Goal: Task Accomplishment & Management: Manage account settings

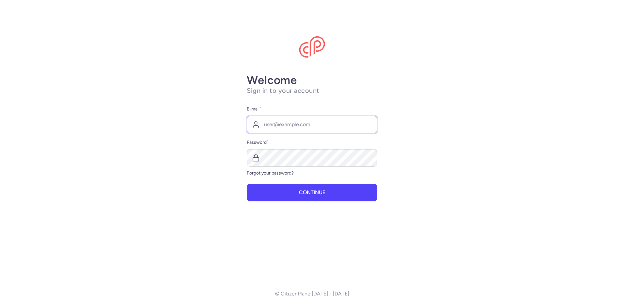
click at [296, 124] on input "E-mail *" at bounding box center [312, 125] width 131 height 18
type input "[EMAIL_ADDRESS][DOMAIN_NAME]"
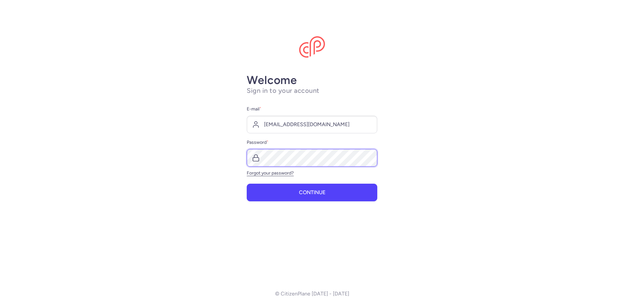
click at [247, 184] on button "Continue" at bounding box center [312, 193] width 131 height 18
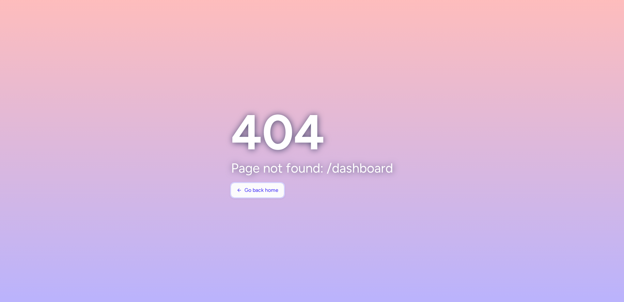
click at [256, 187] on button "Go back home" at bounding box center [257, 190] width 53 height 14
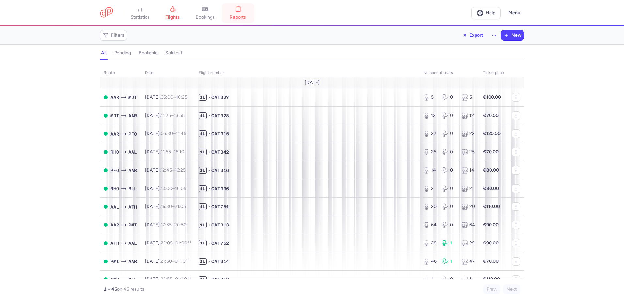
click at [240, 11] on icon at bounding box center [238, 9] width 4 height 5
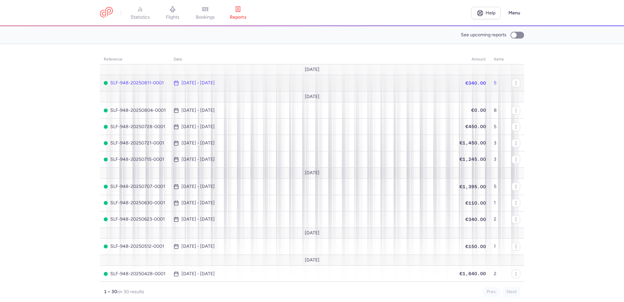
click at [127, 84] on span "SLF-948-20250811-0001" at bounding box center [135, 82] width 62 height 5
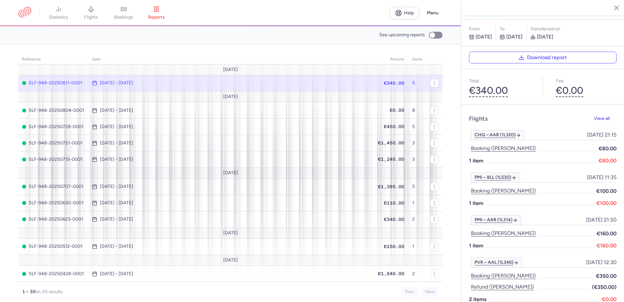
scroll to position [24, 0]
